Goal: Navigation & Orientation: Find specific page/section

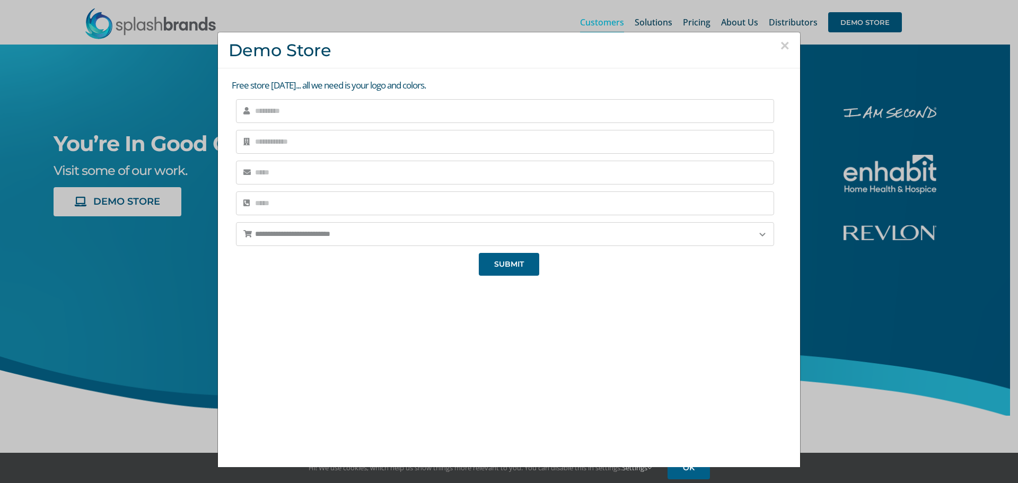
click at [780, 46] on button "×" at bounding box center [785, 46] width 10 height 16
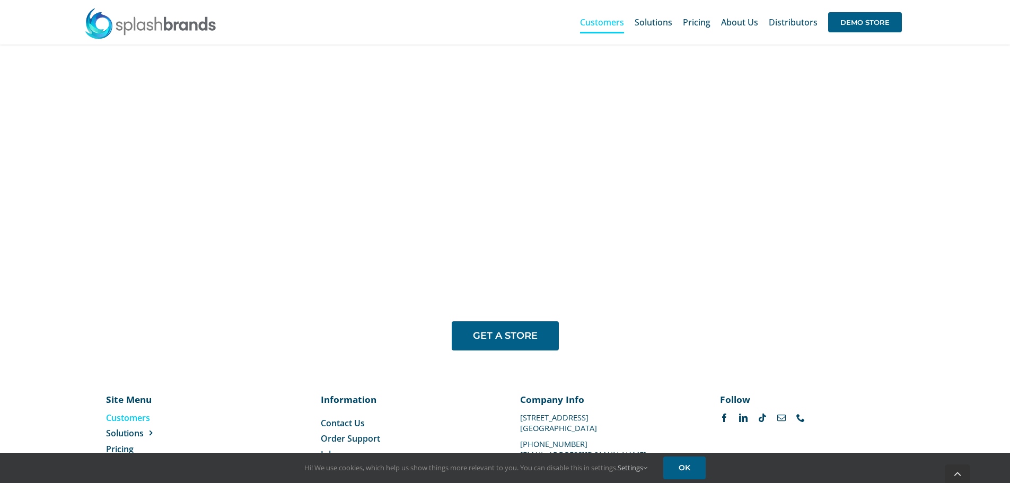
scroll to position [885, 0]
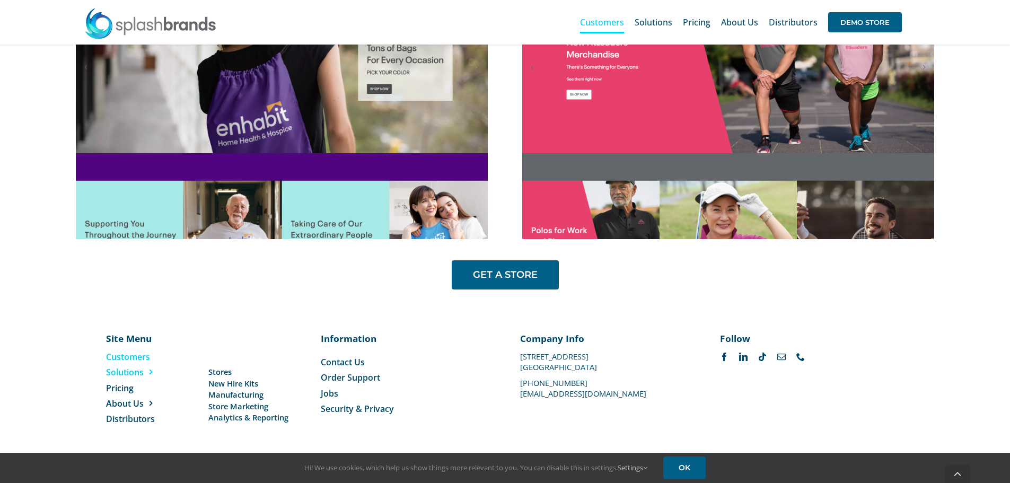
click at [120, 370] on span "Solutions" at bounding box center [125, 372] width 38 height 12
click at [213, 370] on span "Stores" at bounding box center [219, 371] width 23 height 11
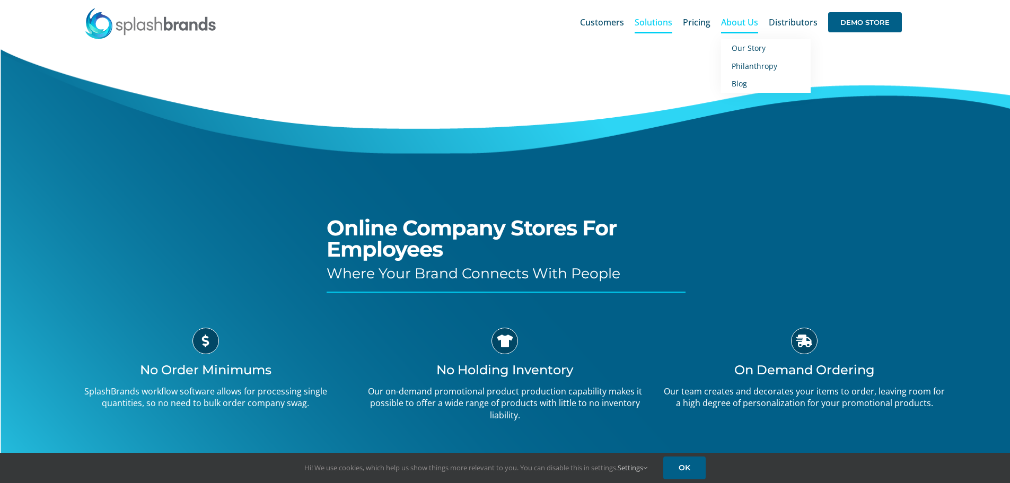
click at [733, 24] on span "About Us" at bounding box center [739, 22] width 37 height 8
click at [602, 24] on span "Customers" at bounding box center [602, 22] width 44 height 8
